Goal: Navigation & Orientation: Find specific page/section

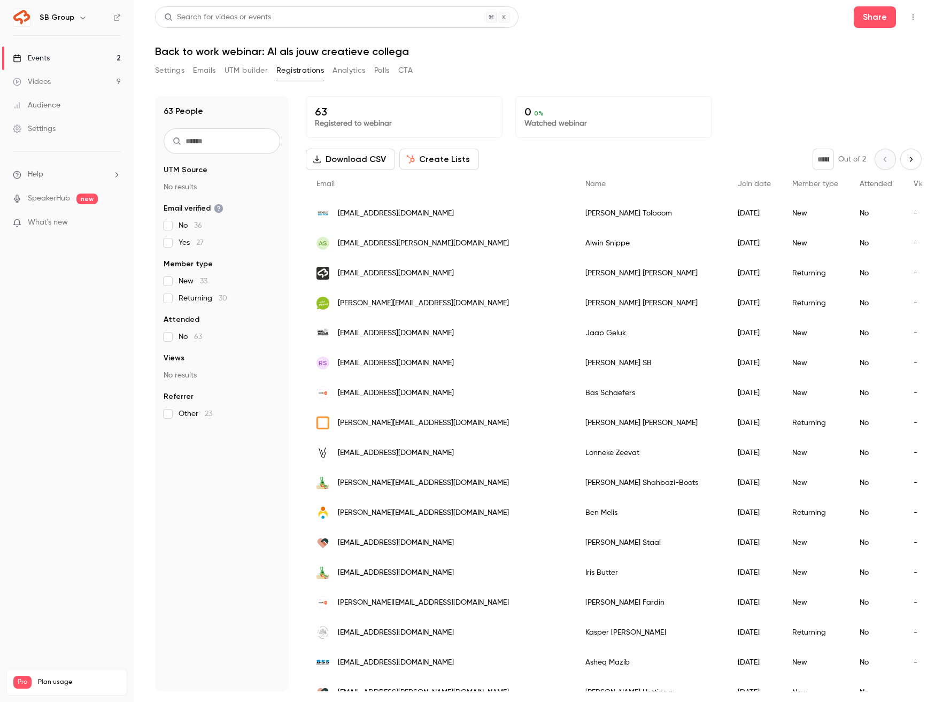
click at [89, 59] on link "Events 2" at bounding box center [67, 58] width 134 height 24
